Goal: Find specific page/section: Find specific page/section

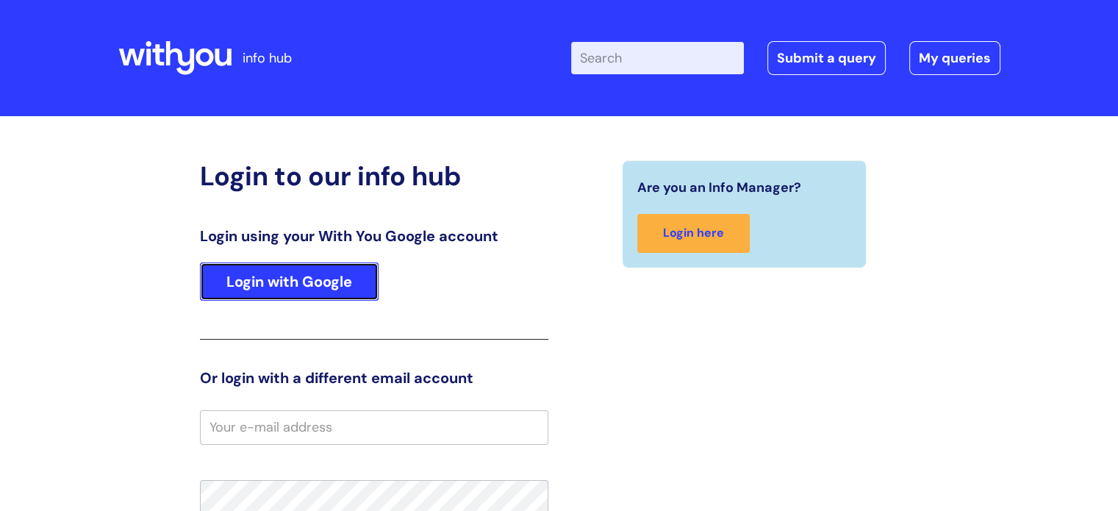
click at [302, 282] on link "Login with Google" at bounding box center [289, 281] width 179 height 38
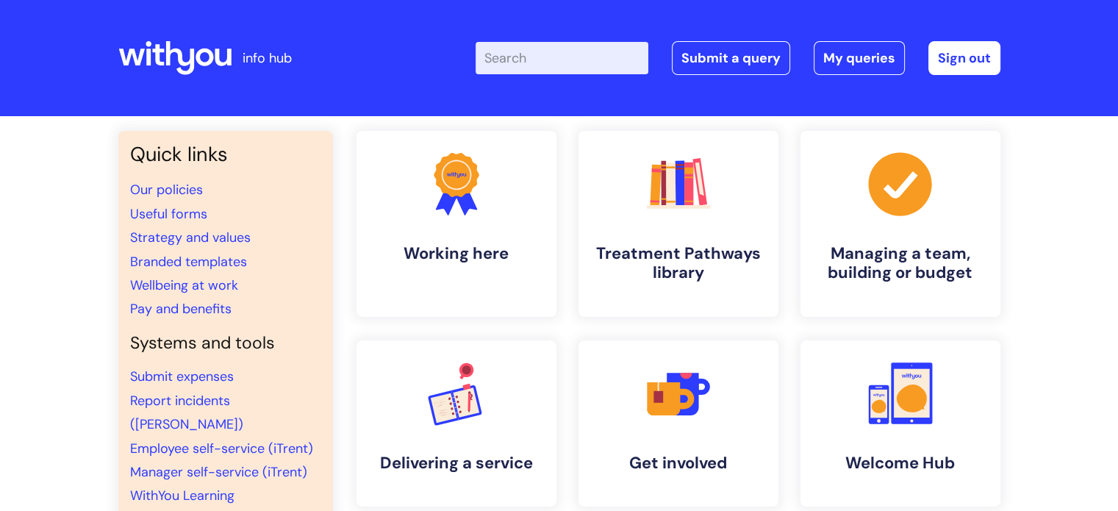
click at [583, 66] on input "Enter your search term here..." at bounding box center [562, 58] width 173 height 32
type input "s"
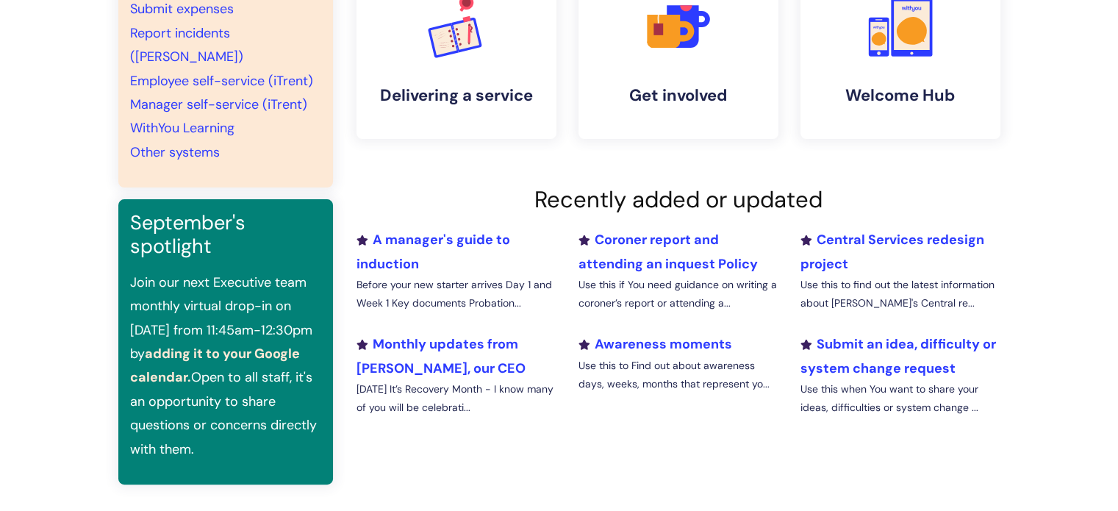
scroll to position [147, 0]
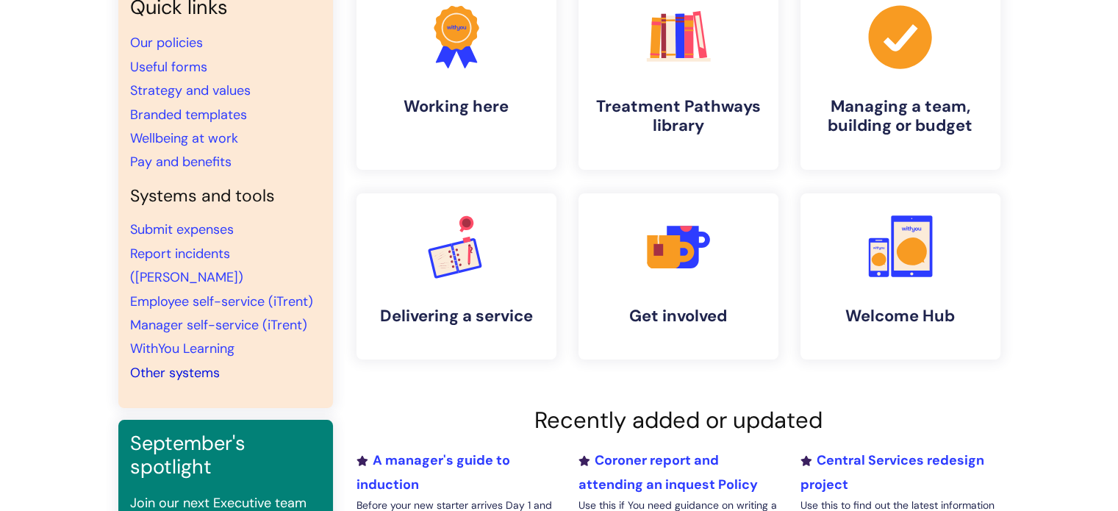
click at [187, 364] on link "Other systems" at bounding box center [175, 373] width 90 height 18
